Goal: Task Accomplishment & Management: Use online tool/utility

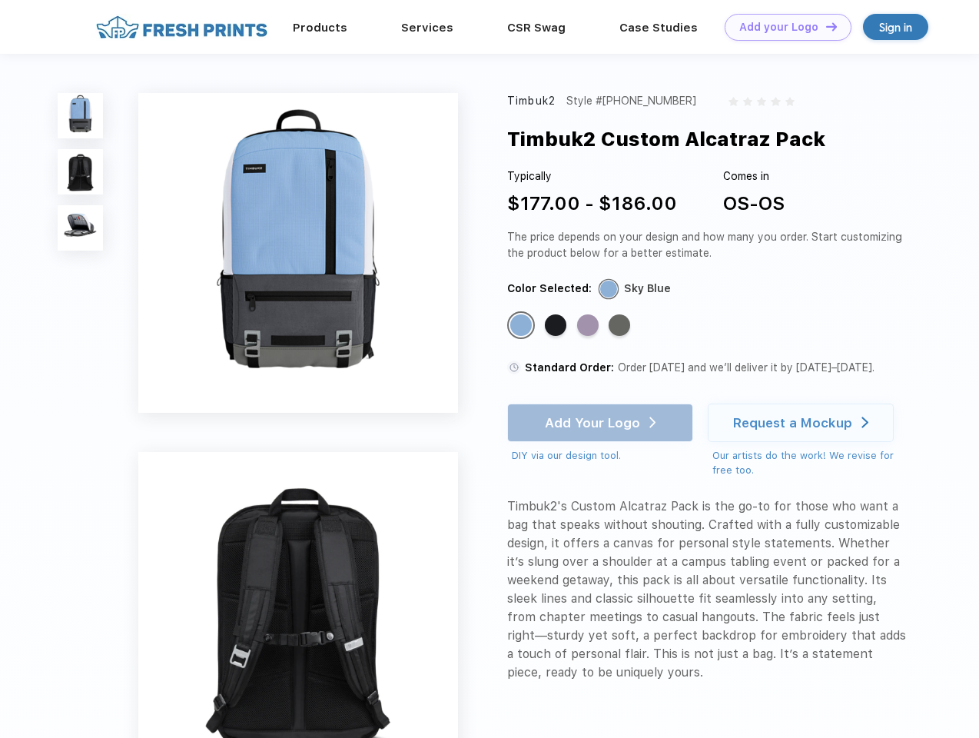
click at [782, 27] on link "Add your Logo Design Tool" at bounding box center [787, 27] width 127 height 27
click at [0, 0] on div "Design Tool" at bounding box center [0, 0] width 0 height 0
click at [824, 26] on link "Add your Logo Design Tool" at bounding box center [787, 27] width 127 height 27
click at [81, 115] on img at bounding box center [80, 115] width 45 height 45
click at [81, 172] on img at bounding box center [80, 171] width 45 height 45
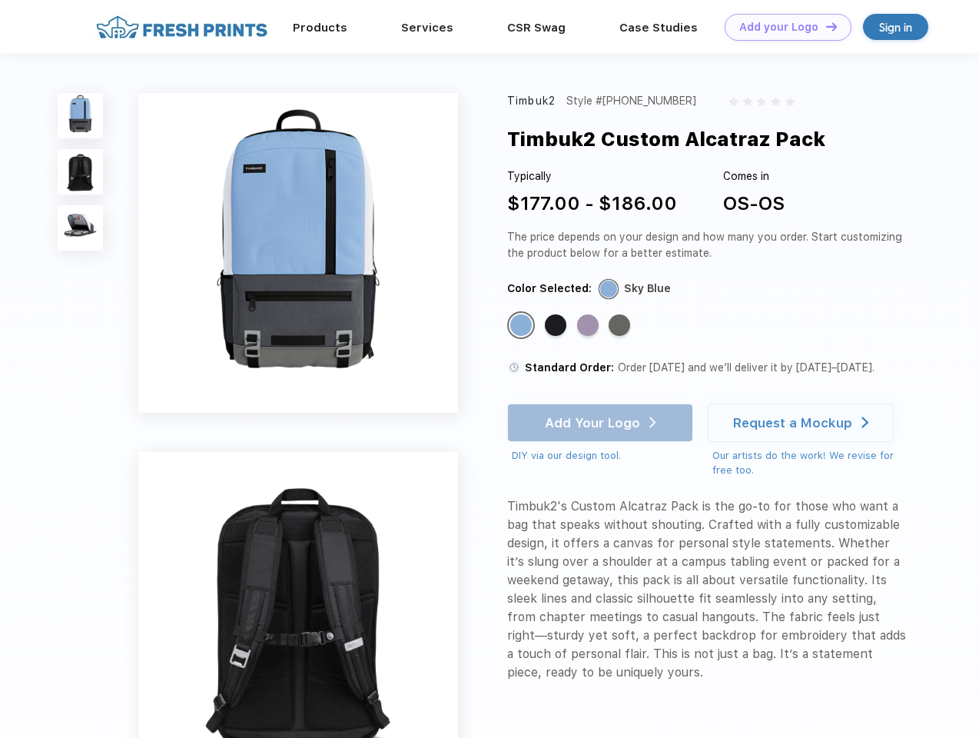
click at [81, 228] on img at bounding box center [80, 227] width 45 height 45
click at [522, 326] on div "Standard Color" at bounding box center [521, 325] width 22 height 22
click at [557, 326] on div "Standard Color" at bounding box center [556, 325] width 22 height 22
click at [589, 326] on div "Standard Color" at bounding box center [588, 325] width 22 height 22
click at [621, 326] on div "Standard Color" at bounding box center [619, 325] width 22 height 22
